Goal: Transaction & Acquisition: Book appointment/travel/reservation

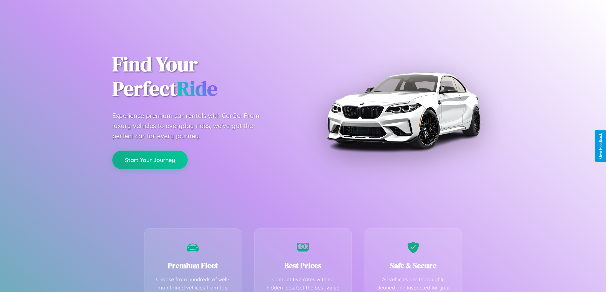
scroll to position [125, 0]
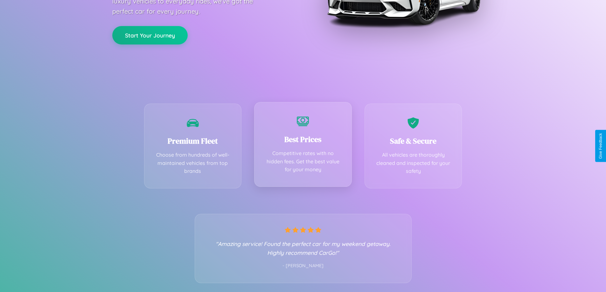
click at [303, 146] on div "Best Prices Competitive rates with no hidden fees. Get the best value for your …" at bounding box center [303, 144] width 98 height 85
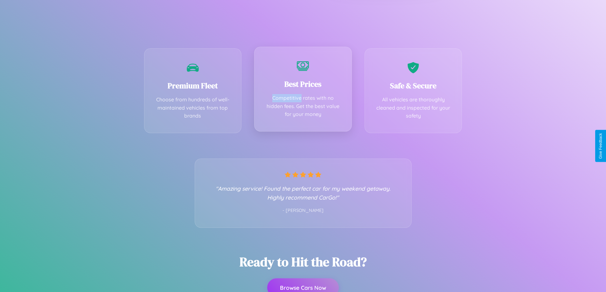
scroll to position [0, 0]
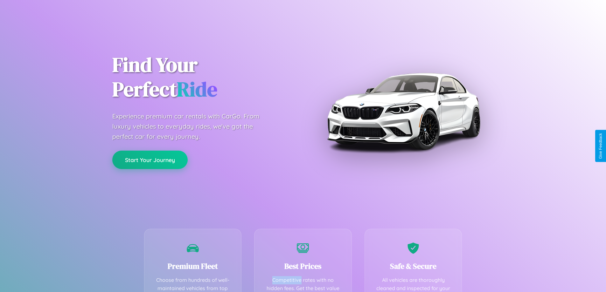
click at [150, 160] on button "Start Your Journey" at bounding box center [149, 160] width 75 height 18
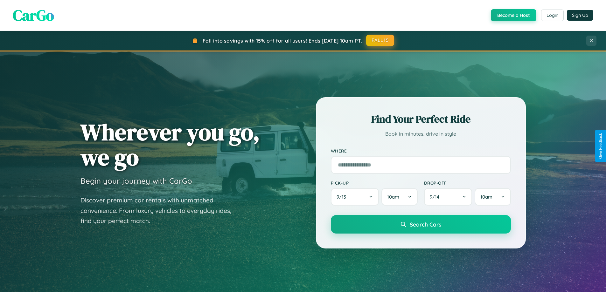
click at [380, 40] on button "FALL15" at bounding box center [380, 40] width 28 height 11
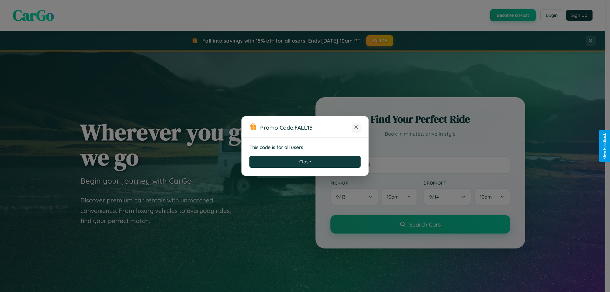
click at [356, 128] on icon at bounding box center [356, 127] width 6 height 6
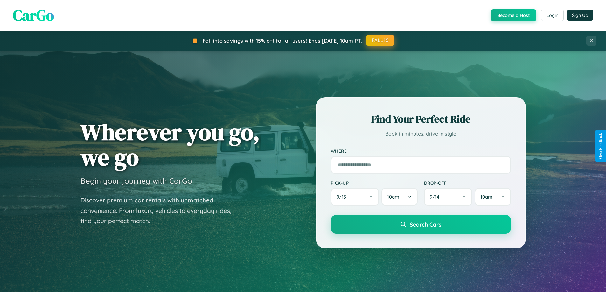
click at [380, 41] on button "FALL15" at bounding box center [380, 40] width 28 height 11
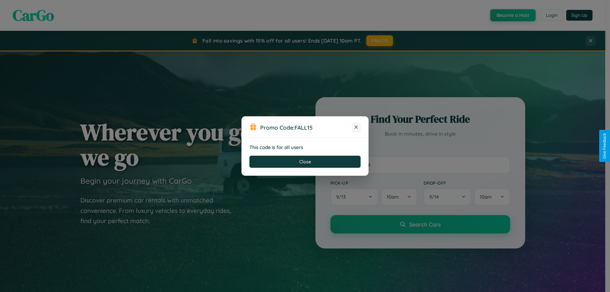
click at [356, 128] on icon at bounding box center [356, 127] width 6 height 6
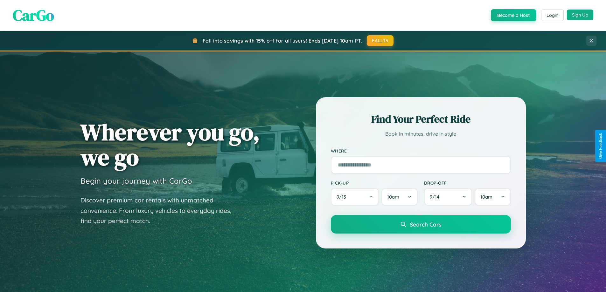
click at [580, 15] on button "Sign Up" at bounding box center [580, 15] width 26 height 11
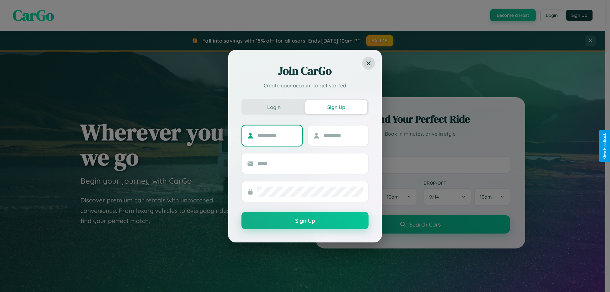
click at [277, 135] on input "text" at bounding box center [278, 136] width 40 height 10
type input "*****"
click at [343, 135] on input "text" at bounding box center [344, 136] width 40 height 10
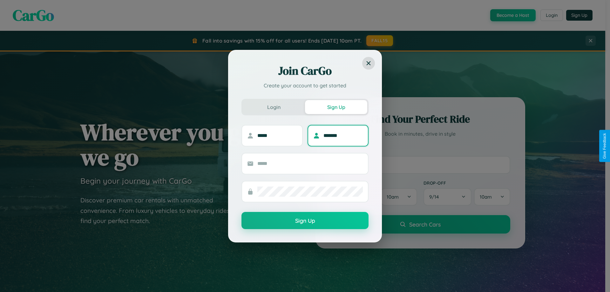
type input "*******"
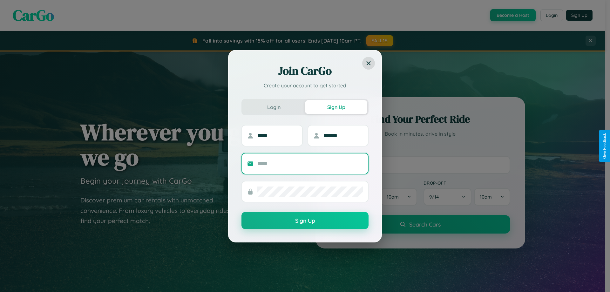
click at [310, 163] on input "text" at bounding box center [311, 164] width 106 height 10
type input "**********"
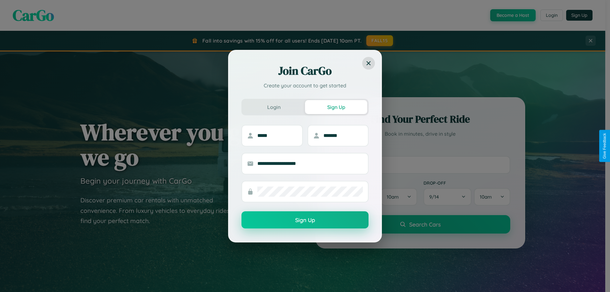
click at [305, 220] on button "Sign Up" at bounding box center [305, 219] width 127 height 17
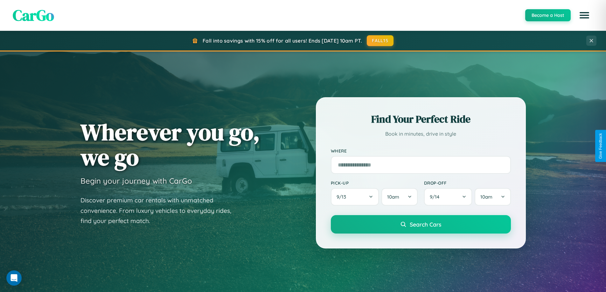
scroll to position [274, 0]
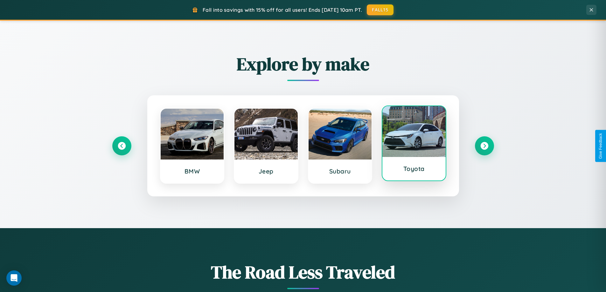
click at [414, 146] on div at bounding box center [413, 131] width 63 height 51
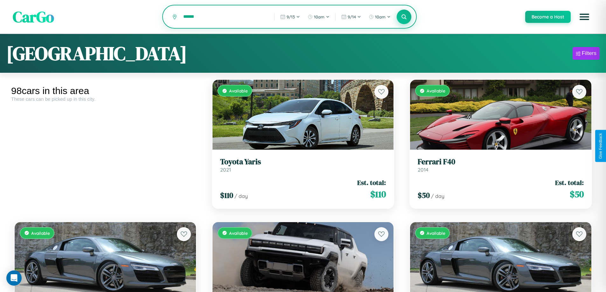
type input "******"
click at [403, 17] on icon at bounding box center [404, 17] width 6 height 6
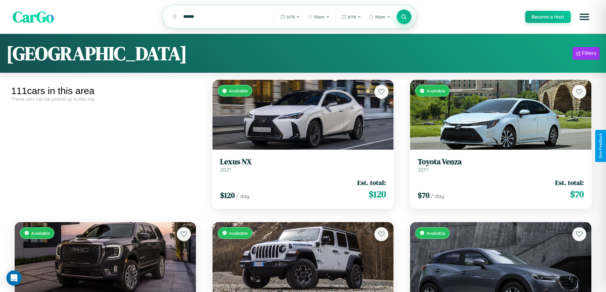
scroll to position [3934, 0]
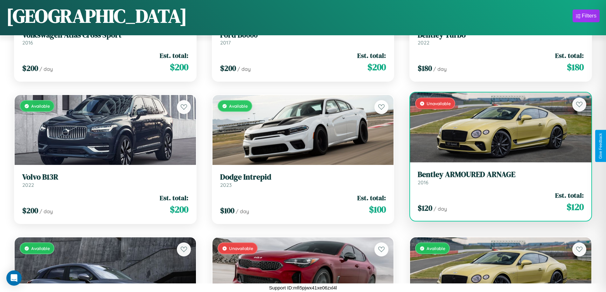
click at [496, 179] on h3 "Bentley ARMOURED ARNAGE" at bounding box center [500, 174] width 166 height 9
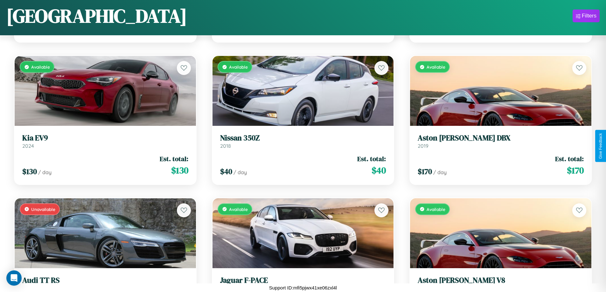
scroll to position [1798, 0]
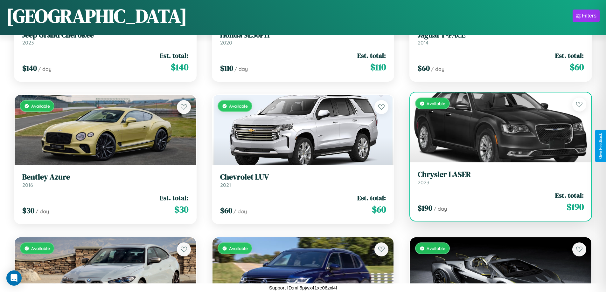
click at [496, 180] on link "Chrysler LASER 2023" at bounding box center [500, 178] width 166 height 16
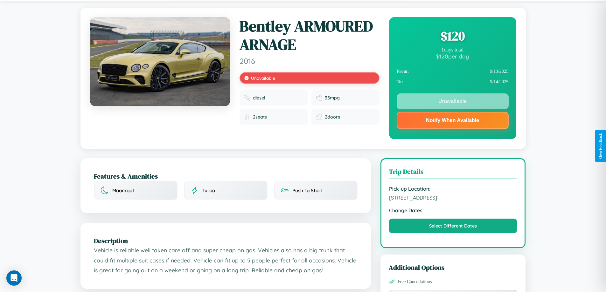
scroll to position [148, 0]
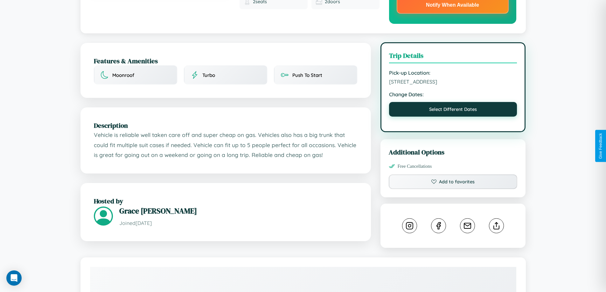
click at [453, 111] on button "Select Different Dates" at bounding box center [453, 109] width 128 height 15
select select "*"
select select "****"
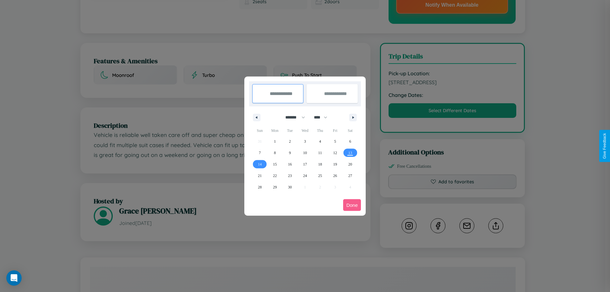
click at [293, 117] on select "******* ******** ***** ***** *** **** **** ****** ********* ******* ******** **…" at bounding box center [294, 117] width 27 height 10
select select "*"
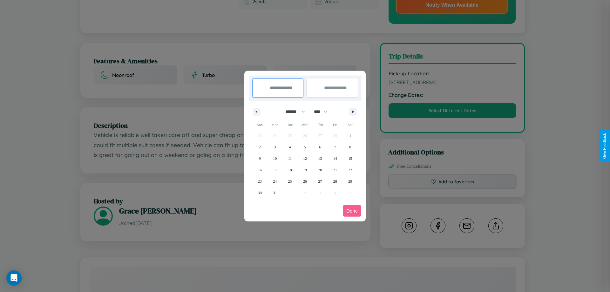
click at [324, 112] on select "**** **** **** **** **** **** **** **** **** **** **** **** **** **** **** ****…" at bounding box center [320, 112] width 19 height 10
select select "****"
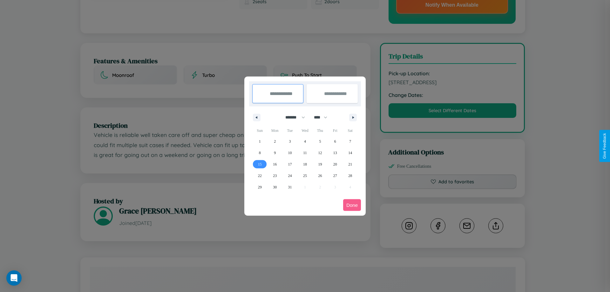
click at [260, 164] on span "15" at bounding box center [260, 164] width 4 height 11
type input "**********"
click at [260, 176] on span "22" at bounding box center [260, 175] width 4 height 11
type input "**********"
click at [352, 205] on button "Done" at bounding box center [352, 205] width 18 height 12
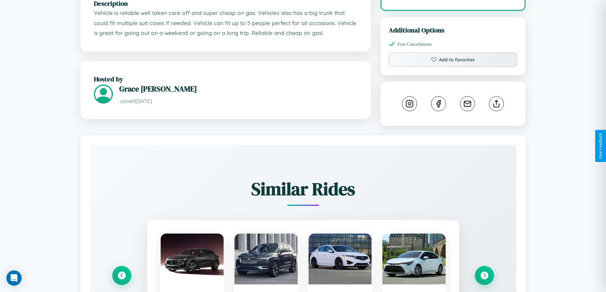
scroll to position [366, 0]
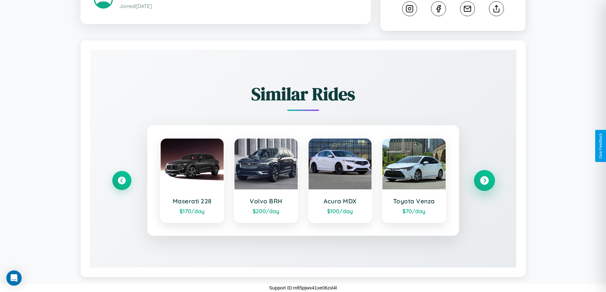
click at [484, 181] on icon at bounding box center [484, 180] width 9 height 9
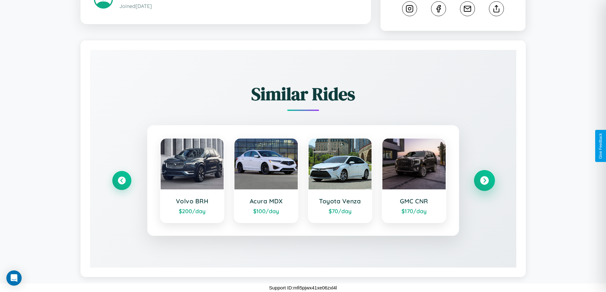
click at [484, 181] on icon at bounding box center [484, 180] width 9 height 9
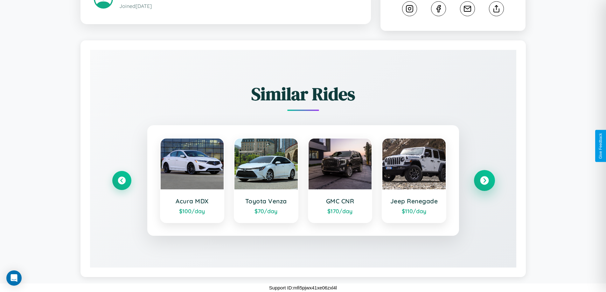
click at [484, 181] on icon at bounding box center [484, 180] width 9 height 9
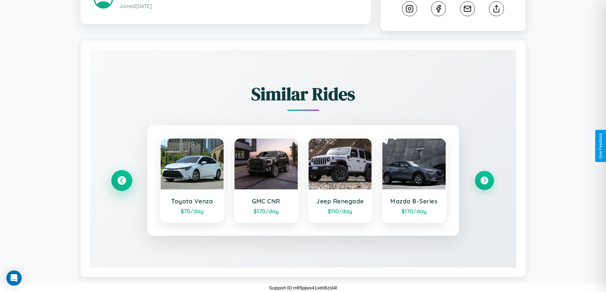
click at [121, 181] on icon at bounding box center [121, 180] width 9 height 9
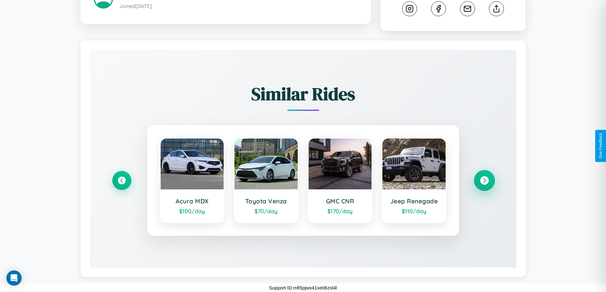
click at [484, 181] on icon at bounding box center [484, 180] width 9 height 9
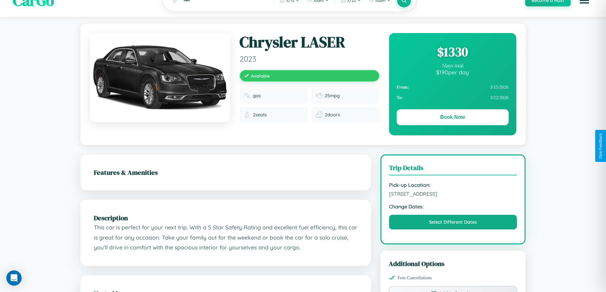
scroll to position [65, 0]
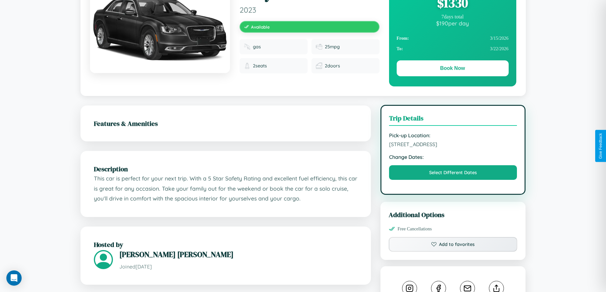
click at [453, 146] on span "6075 Jefferson Street Madrid 75924 Spain" at bounding box center [453, 144] width 128 height 6
click at [453, 145] on span "6075 Jefferson Street Madrid 75924 Spain" at bounding box center [453, 144] width 128 height 6
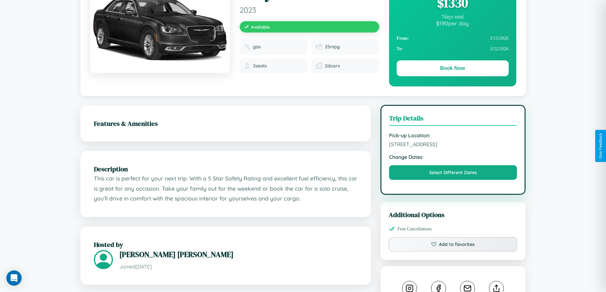
click at [453, 145] on span "6075 Jefferson Street Madrid 75924 Spain" at bounding box center [453, 144] width 128 height 6
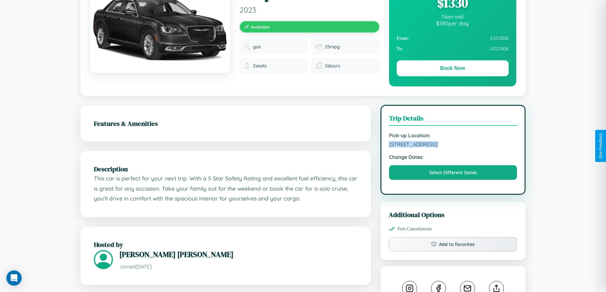
click at [453, 145] on span "6075 Jefferson Street Madrid 75924 Spain" at bounding box center [453, 144] width 128 height 6
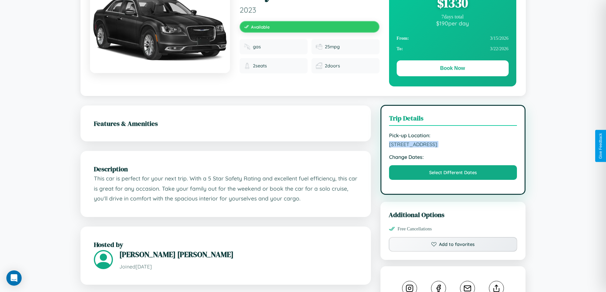
click at [453, 145] on span "6075 Jefferson Street Madrid 75924 Spain" at bounding box center [453, 144] width 128 height 6
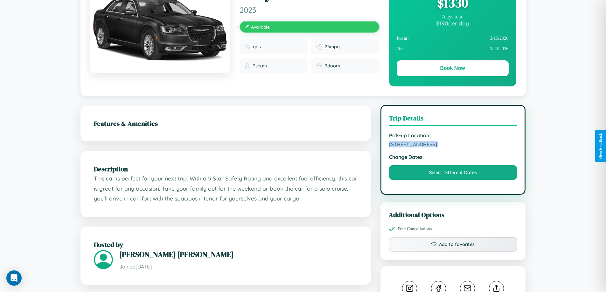
click at [453, 145] on span "6075 Jefferson Street Madrid 75924 Spain" at bounding box center [453, 144] width 128 height 6
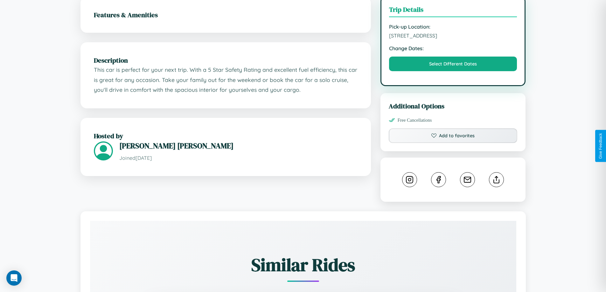
scroll to position [209, 0]
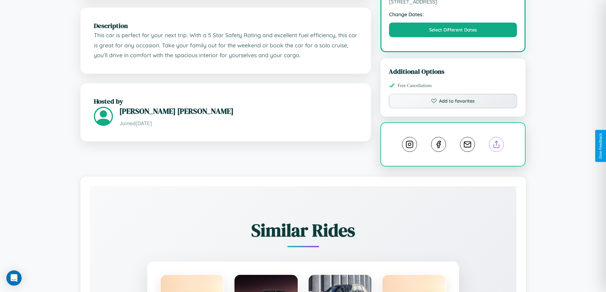
click at [496, 145] on line at bounding box center [496, 143] width 0 height 4
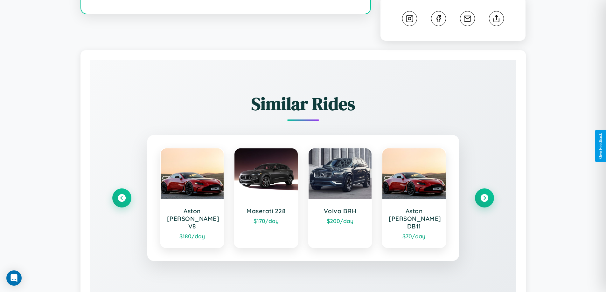
scroll to position [354, 0]
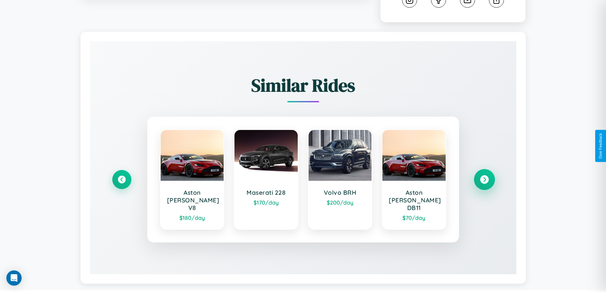
click at [484, 177] on icon at bounding box center [484, 180] width 9 height 9
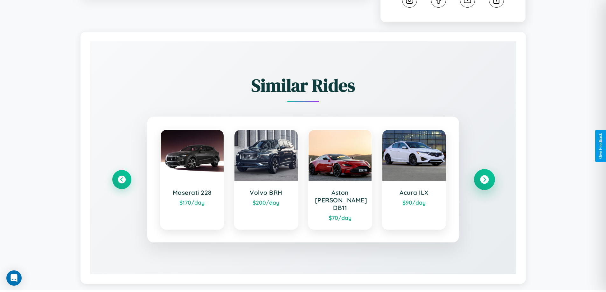
click at [484, 177] on icon at bounding box center [484, 180] width 9 height 9
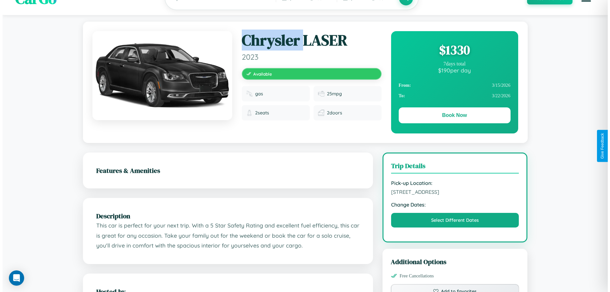
scroll to position [0, 0]
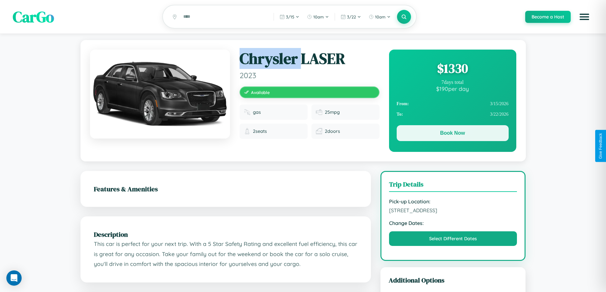
click at [452, 135] on button "Book Now" at bounding box center [452, 133] width 112 height 16
